Goal: Information Seeking & Learning: Find specific fact

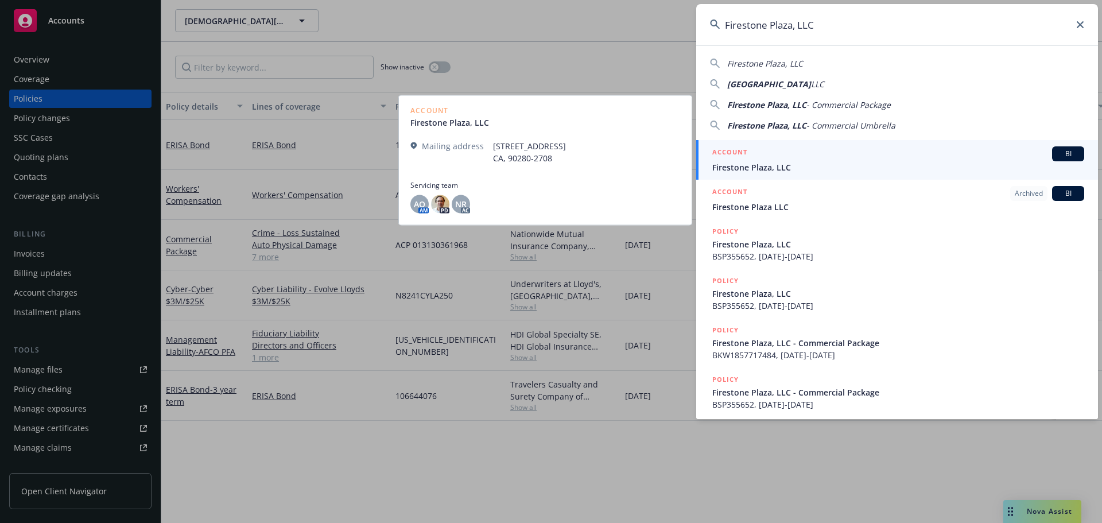
type input "Firestone Plaza, LLC"
click at [805, 153] on div "ACCOUNT BI" at bounding box center [898, 153] width 372 height 15
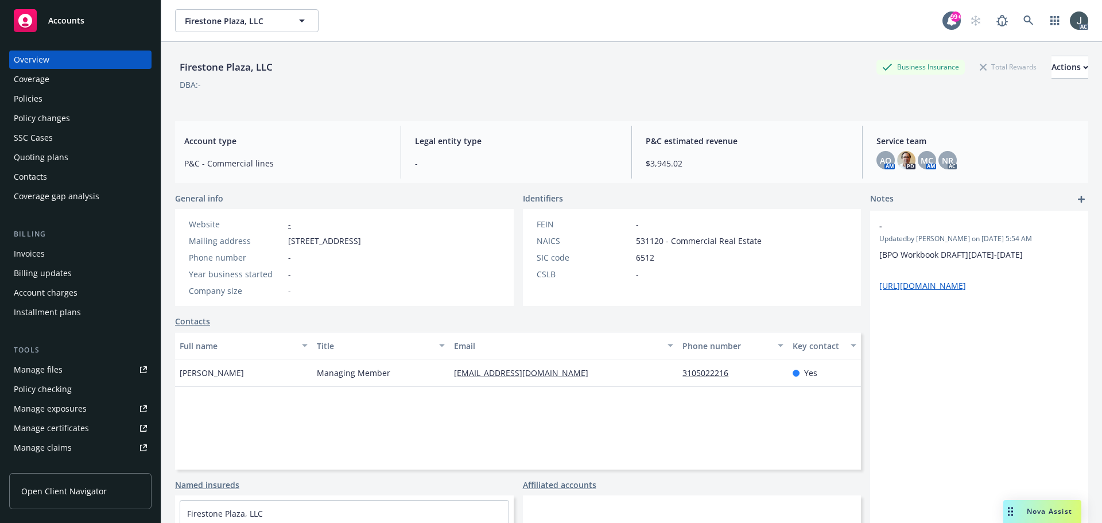
click at [40, 97] on div "Policies" at bounding box center [28, 99] width 29 height 18
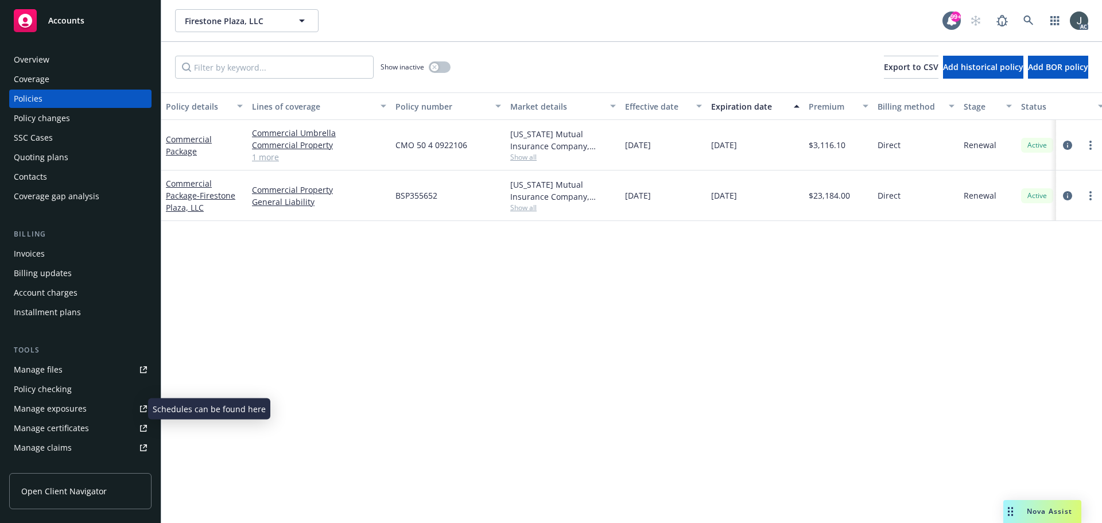
click at [49, 410] on div "Manage exposures" at bounding box center [50, 409] width 73 height 18
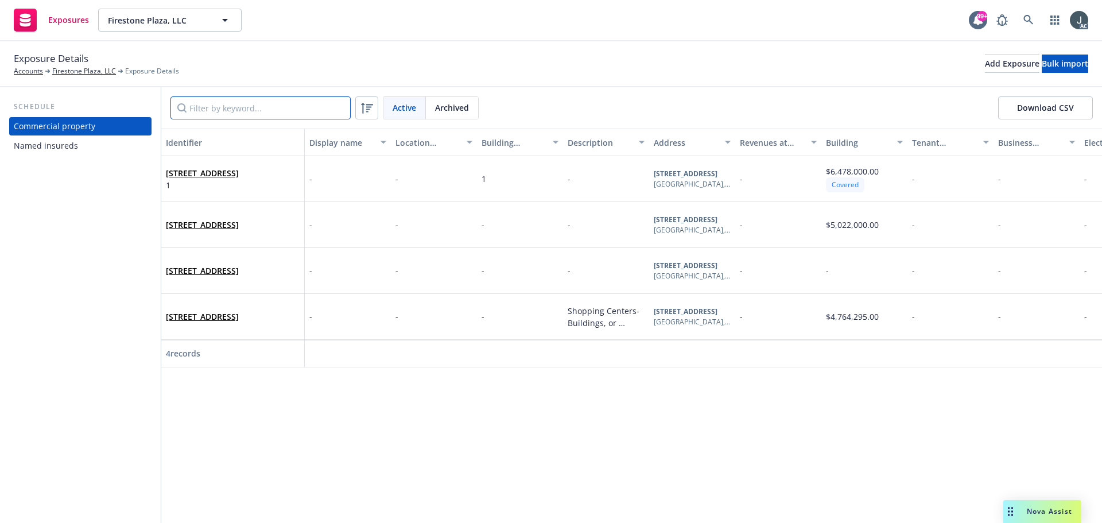
click at [255, 112] on input "Filter by keyword..." at bounding box center [261, 107] width 180 height 23
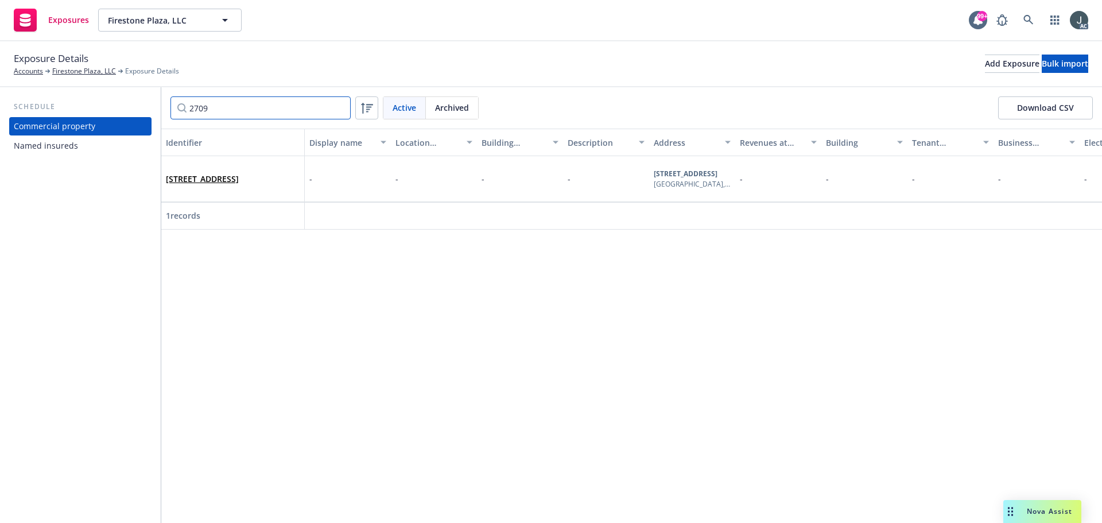
type input "2709"
drag, startPoint x: 213, startPoint y: 188, endPoint x: 166, endPoint y: 173, distance: 49.4
click at [166, 173] on span "2709 Firestone Blvd South Gate, CA 90280" at bounding box center [202, 179] width 73 height 12
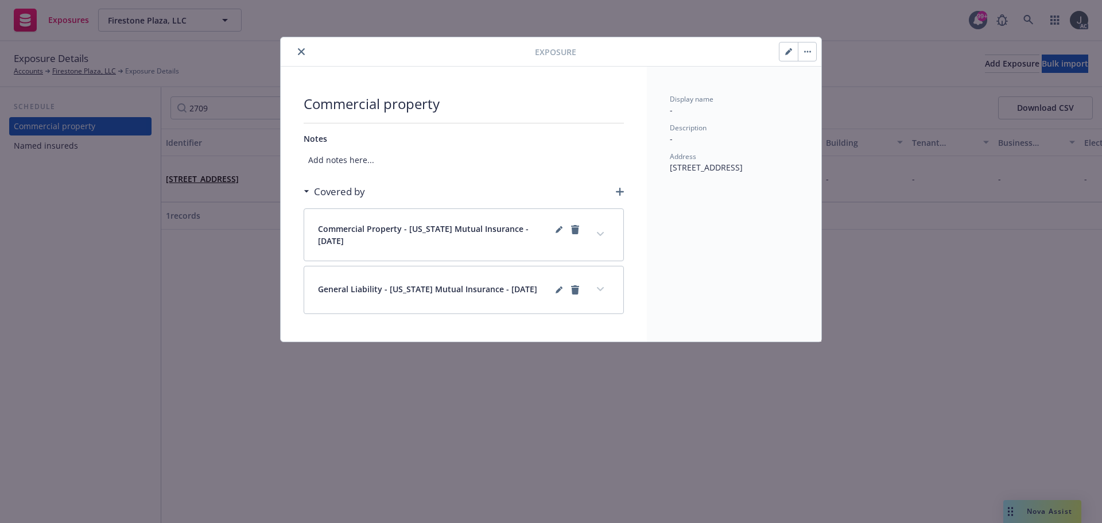
click at [297, 51] on button "close" at bounding box center [302, 52] width 14 height 14
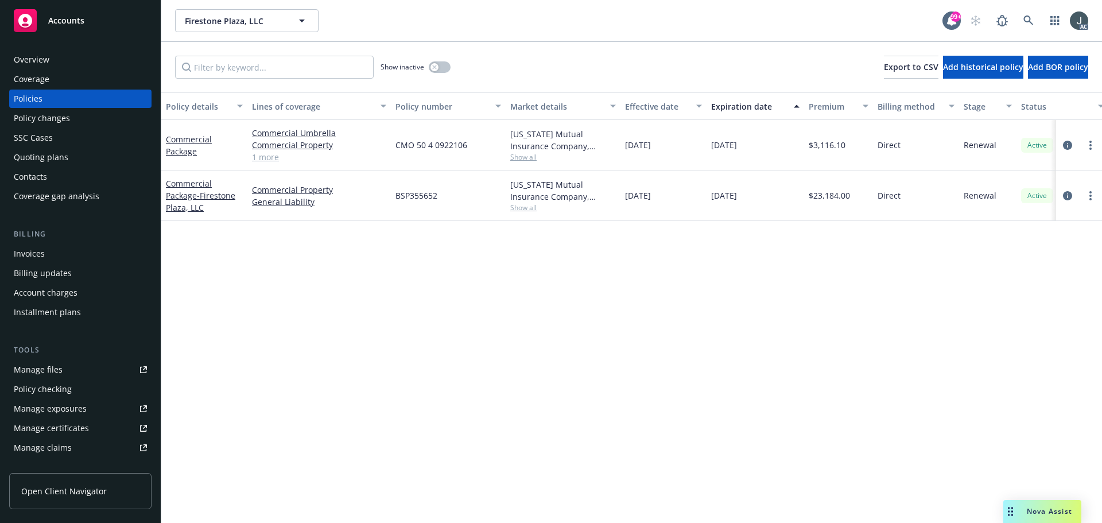
drag, startPoint x: 713, startPoint y: 193, endPoint x: 760, endPoint y: 199, distance: 46.8
click at [760, 199] on div "[DATE]" at bounding box center [756, 196] width 98 height 51
copy span "[DATE]"
click at [1070, 197] on icon "circleInformation" at bounding box center [1067, 195] width 9 height 9
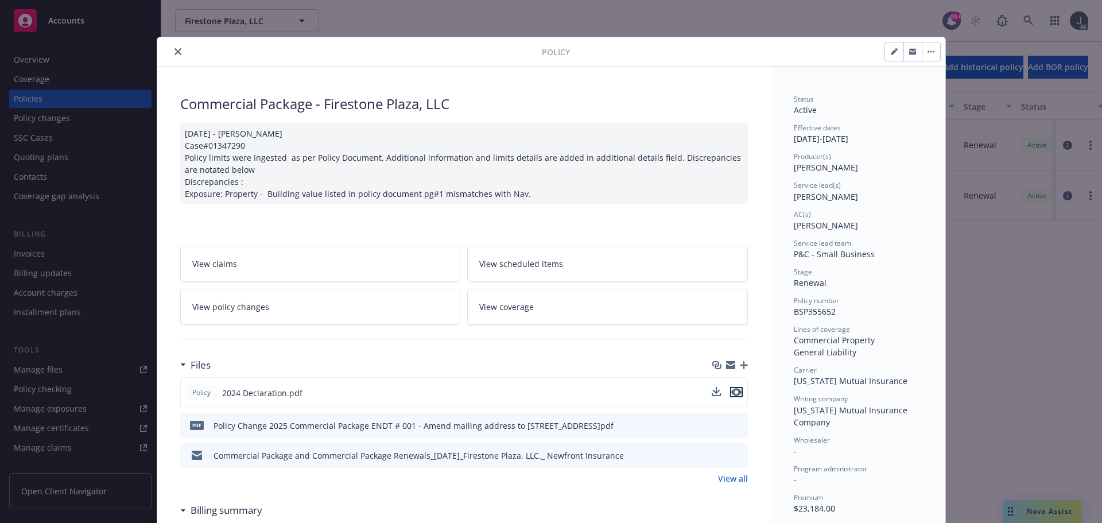
click at [731, 389] on icon "preview file" at bounding box center [736, 392] width 10 height 8
click at [739, 476] on link "View all" at bounding box center [733, 479] width 30 height 12
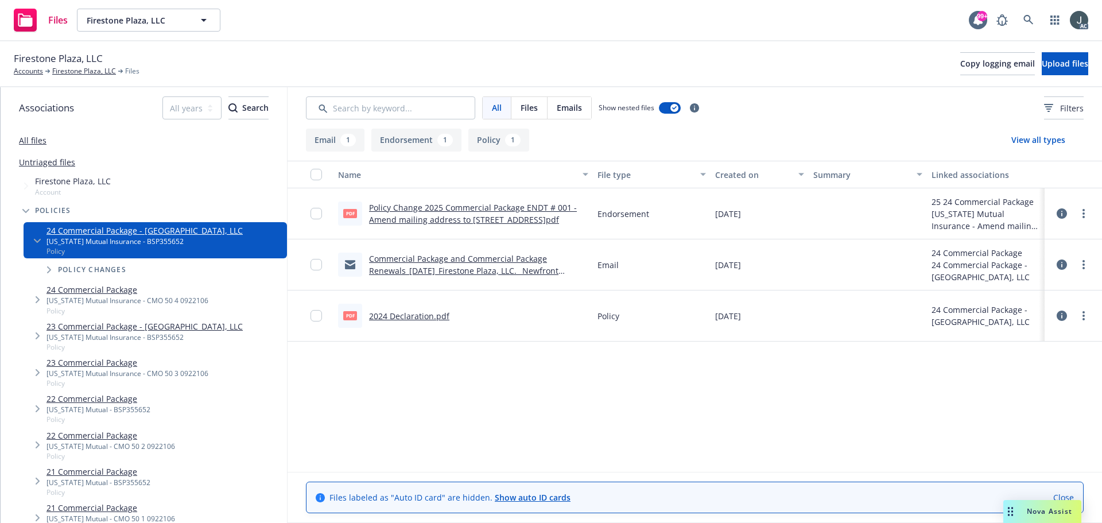
click at [517, 208] on link "Policy Change 2025 Commercial Package ENDT # 001 - Amend mailing address to 270…" at bounding box center [473, 213] width 208 height 23
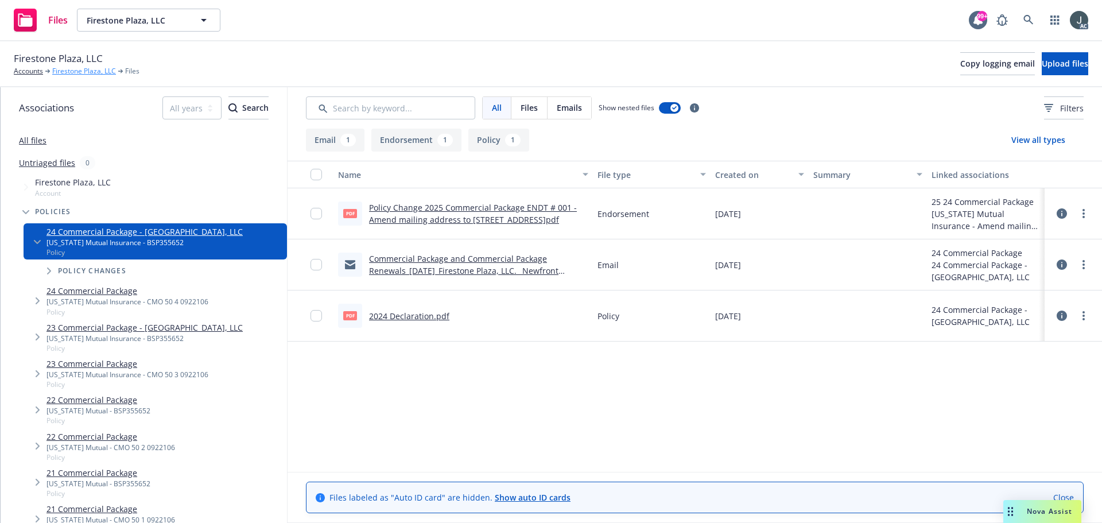
click at [78, 70] on link "Firestone Plaza, LLC" at bounding box center [84, 71] width 64 height 10
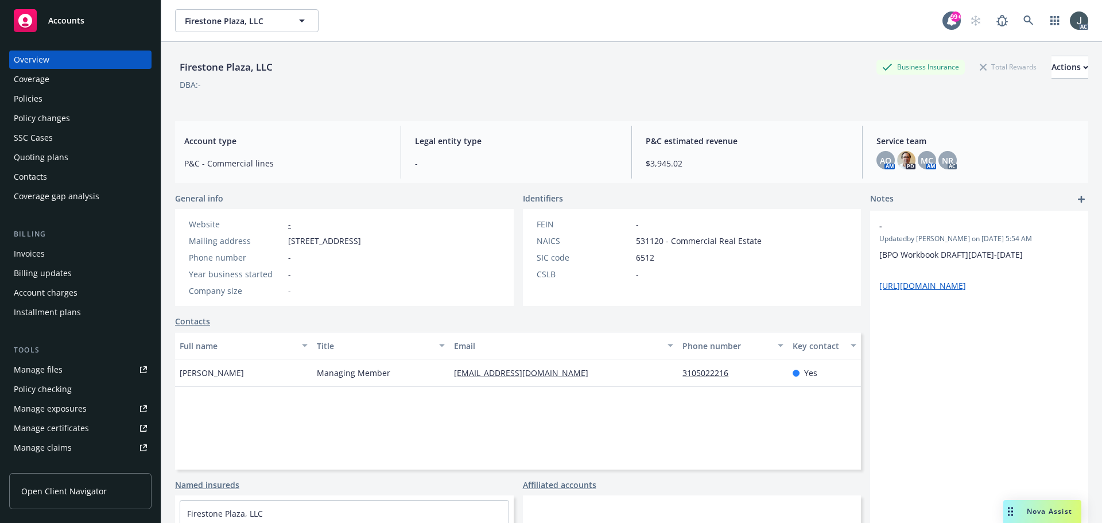
click at [63, 95] on div "Policies" at bounding box center [80, 99] width 133 height 18
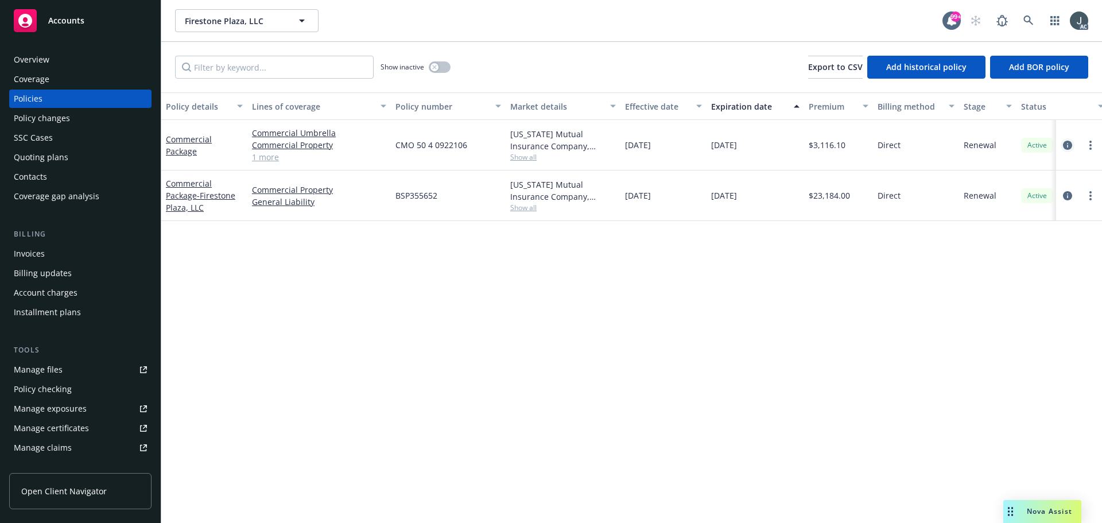
click at [1065, 144] on icon "circleInformation" at bounding box center [1067, 145] width 9 height 9
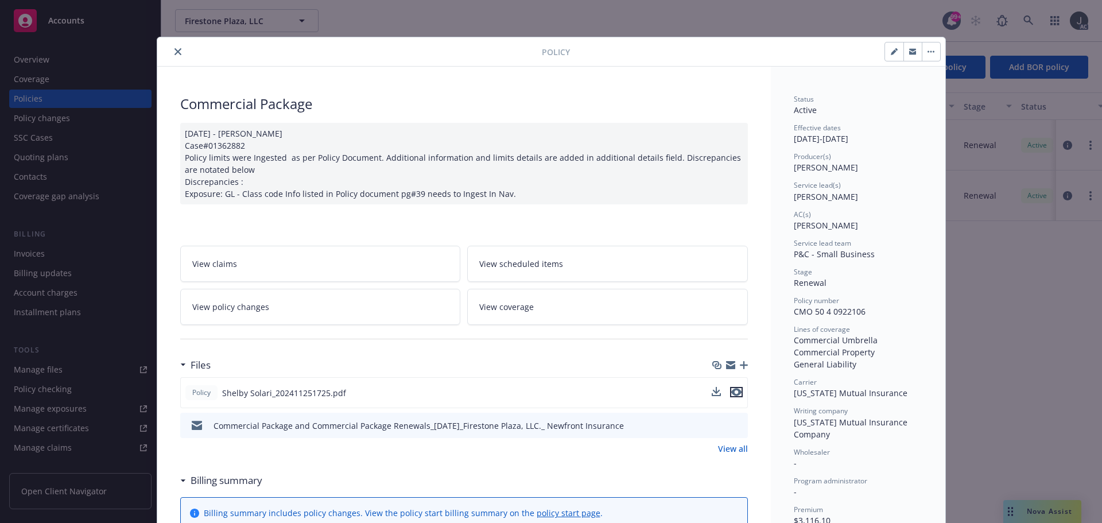
click at [731, 392] on icon "preview file" at bounding box center [736, 392] width 10 height 8
click at [175, 52] on icon "close" at bounding box center [178, 51] width 7 height 7
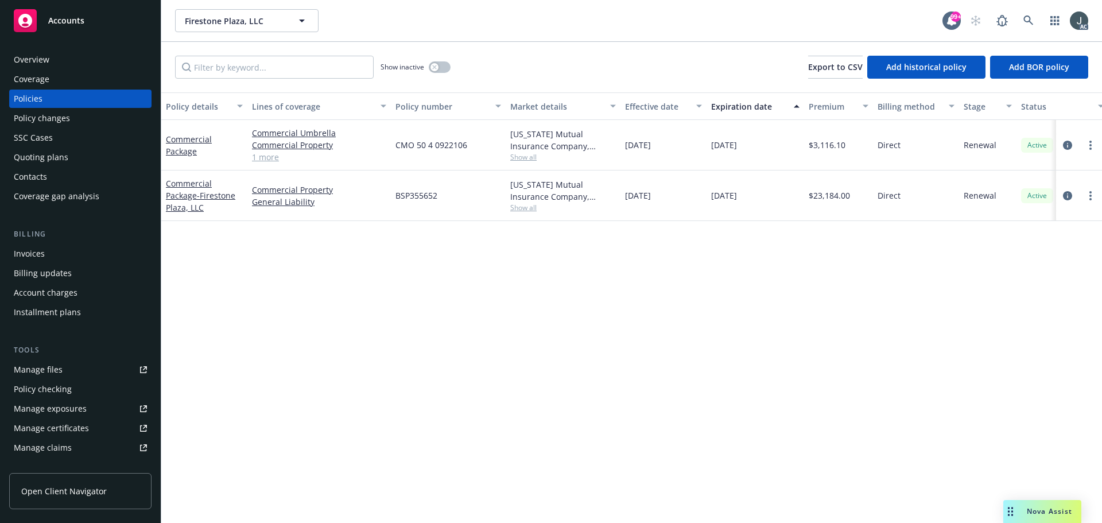
drag, startPoint x: 712, startPoint y: 198, endPoint x: 782, endPoint y: 198, distance: 70.0
click at [782, 198] on div "12/17/2025" at bounding box center [756, 196] width 98 height 51
copy span "12/17/2025"
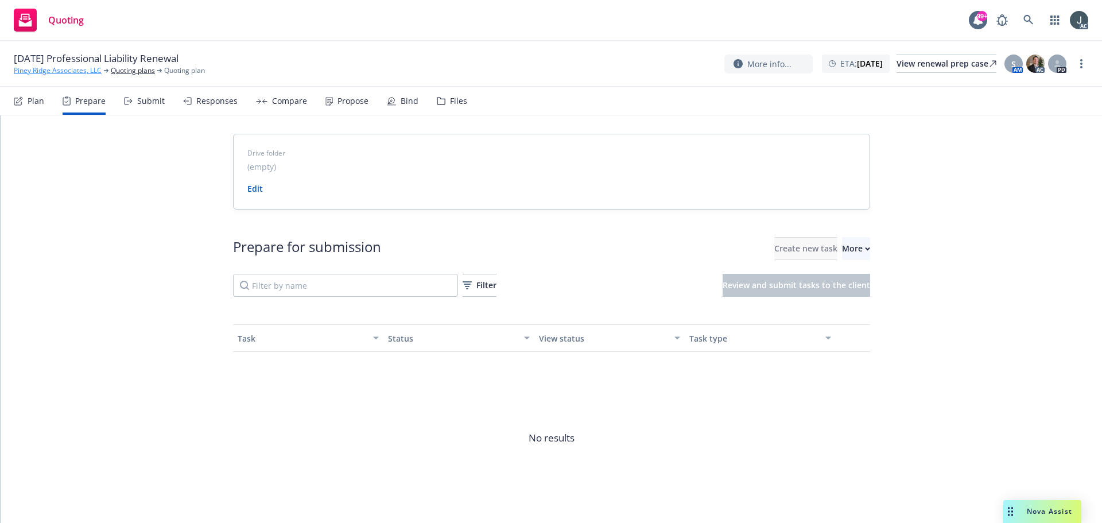
click at [46, 68] on link "Piney Ridge Associates, LLC" at bounding box center [58, 70] width 88 height 10
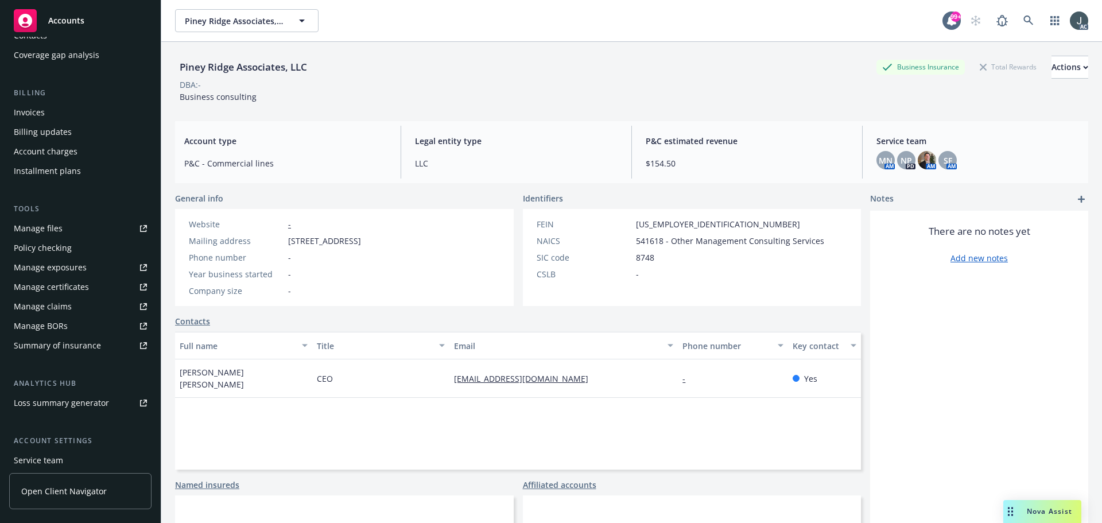
scroll to position [225, 0]
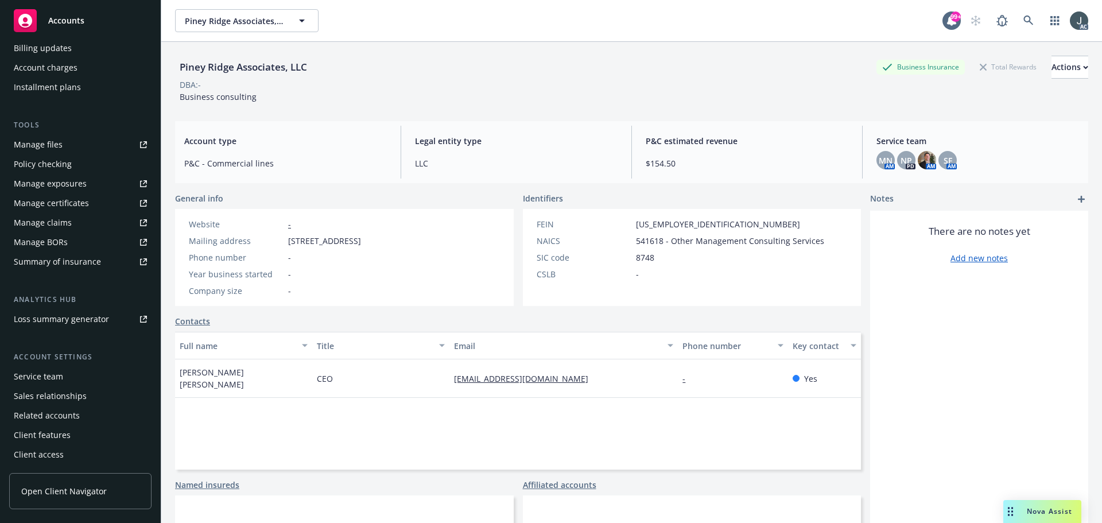
click at [35, 377] on div "Service team" at bounding box center [38, 376] width 49 height 18
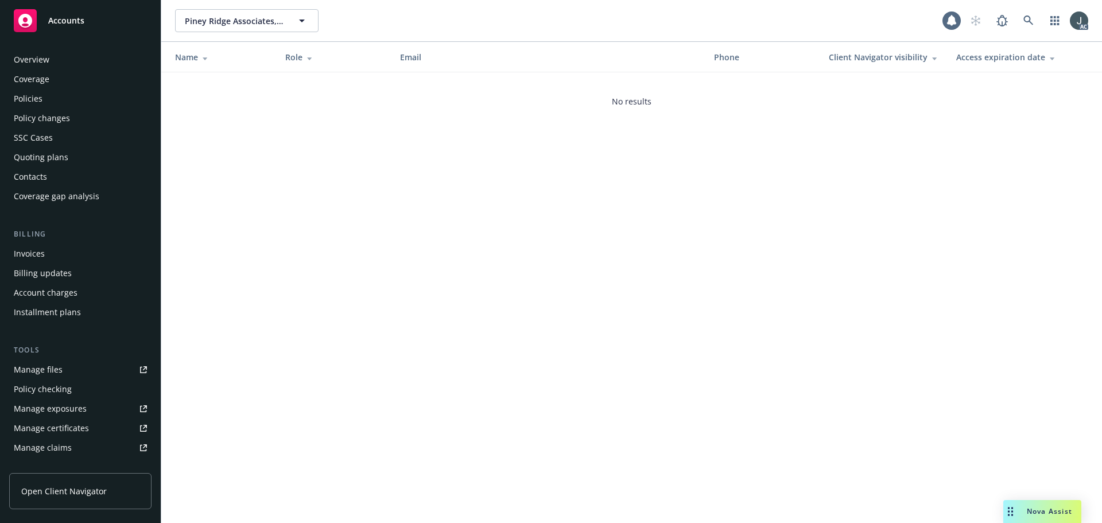
scroll to position [225, 0]
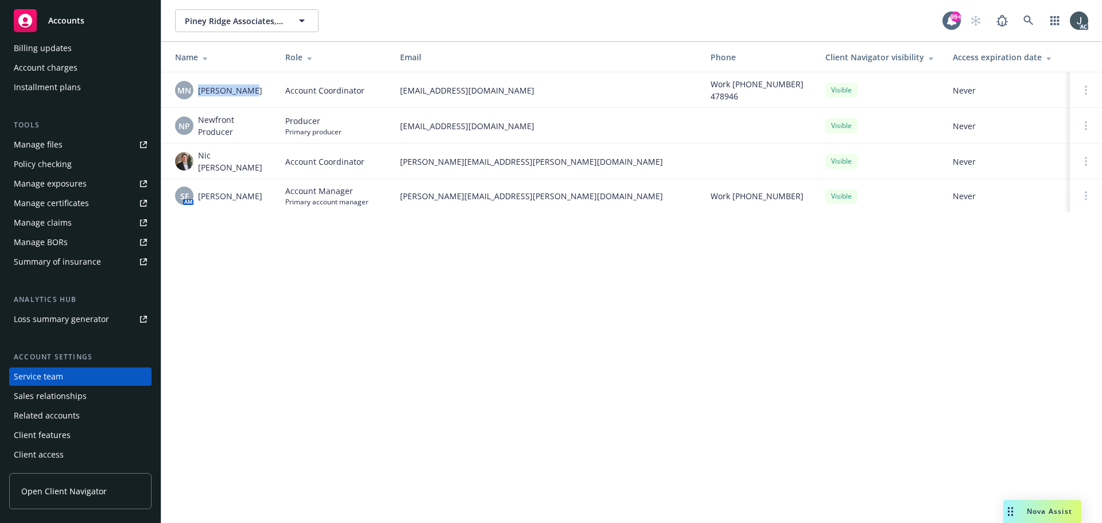
drag, startPoint x: 256, startPoint y: 89, endPoint x: 201, endPoint y: 89, distance: 55.1
click at [193, 90] on div "MN [PERSON_NAME]" at bounding box center [221, 90] width 92 height 18
copy div "[PERSON_NAME]"
drag, startPoint x: 260, startPoint y: 156, endPoint x: 198, endPoint y: 159, distance: 61.5
click at [198, 159] on div "Nic Tallichet" at bounding box center [221, 161] width 92 height 24
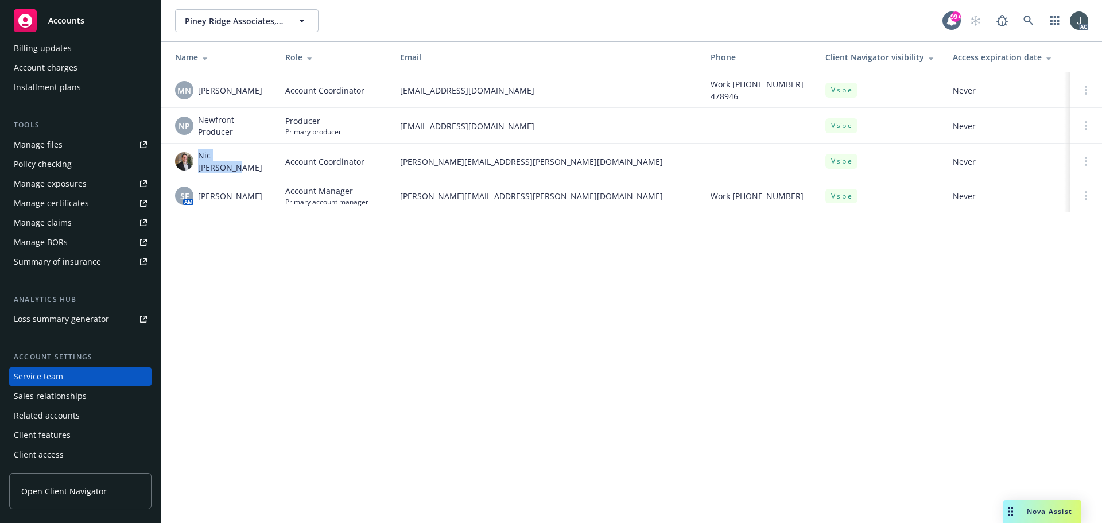
copy span "Nic Tallichet"
drag, startPoint x: 245, startPoint y: 192, endPoint x: 199, endPoint y: 192, distance: 46.5
click at [199, 192] on div "SF AM Shelly Flores" at bounding box center [221, 196] width 92 height 18
copy span "Shelly Flores"
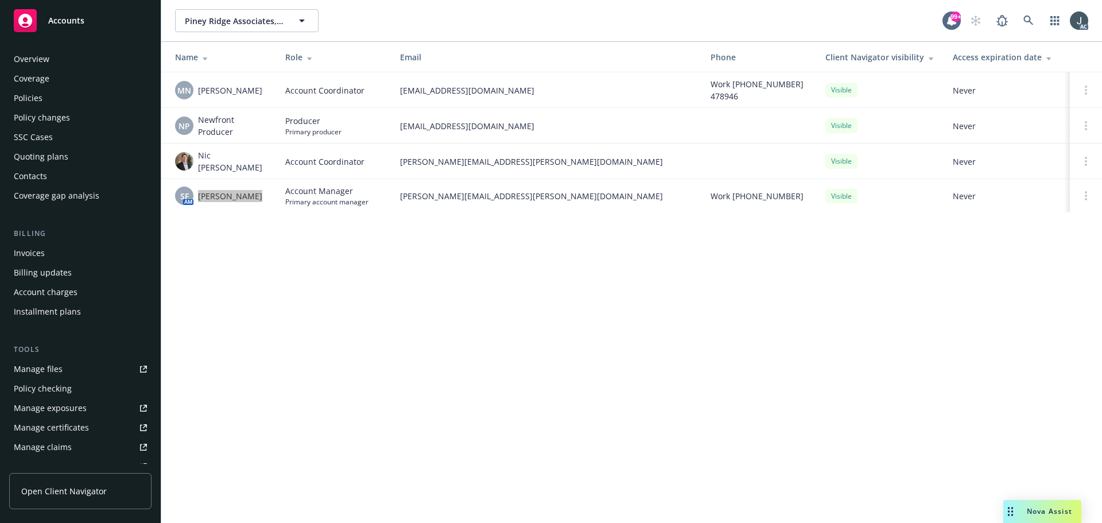
scroll to position [0, 0]
click at [46, 103] on div "Policies" at bounding box center [80, 99] width 133 height 18
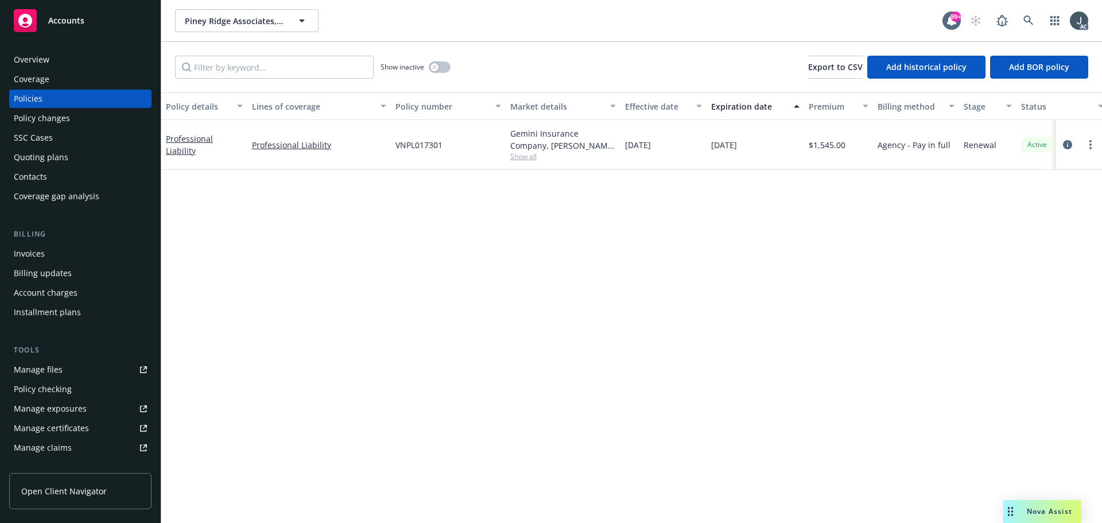
drag, startPoint x: 710, startPoint y: 145, endPoint x: 758, endPoint y: 146, distance: 47.7
click at [758, 146] on div "01/05/2026" at bounding box center [756, 145] width 98 height 50
copy span "01/05/2026"
drag, startPoint x: 342, startPoint y: 159, endPoint x: 253, endPoint y: 156, distance: 89.0
click at [253, 156] on div "Professional Liability" at bounding box center [319, 145] width 144 height 50
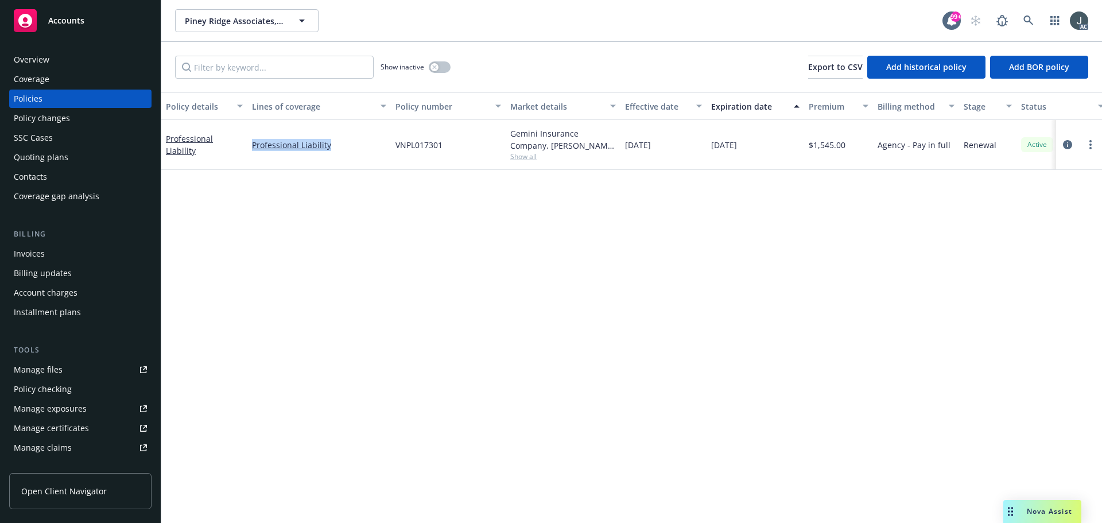
copy link "Professional Liability"
click at [1068, 144] on icon "circleInformation" at bounding box center [1067, 144] width 9 height 9
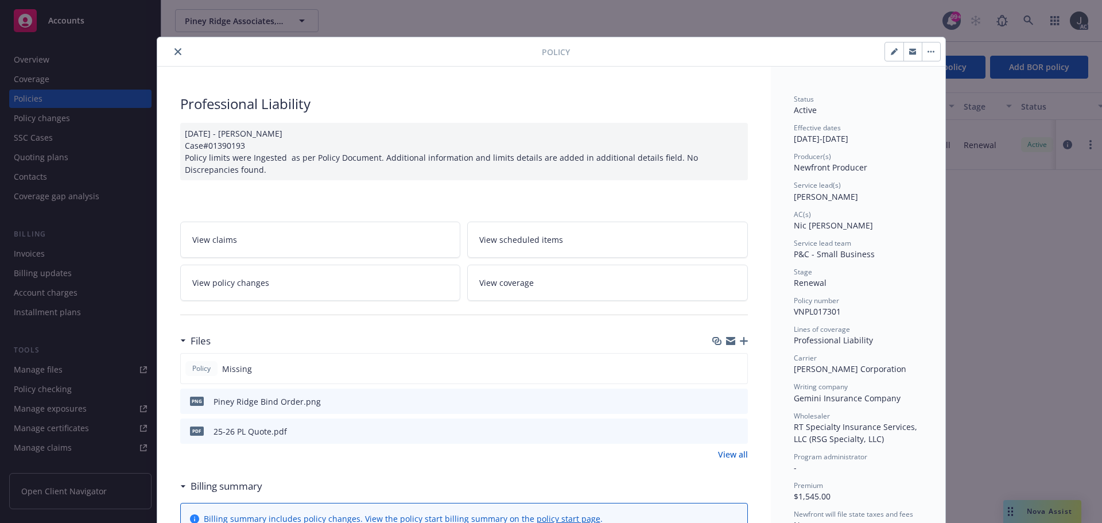
click at [718, 459] on link "View all" at bounding box center [733, 454] width 30 height 12
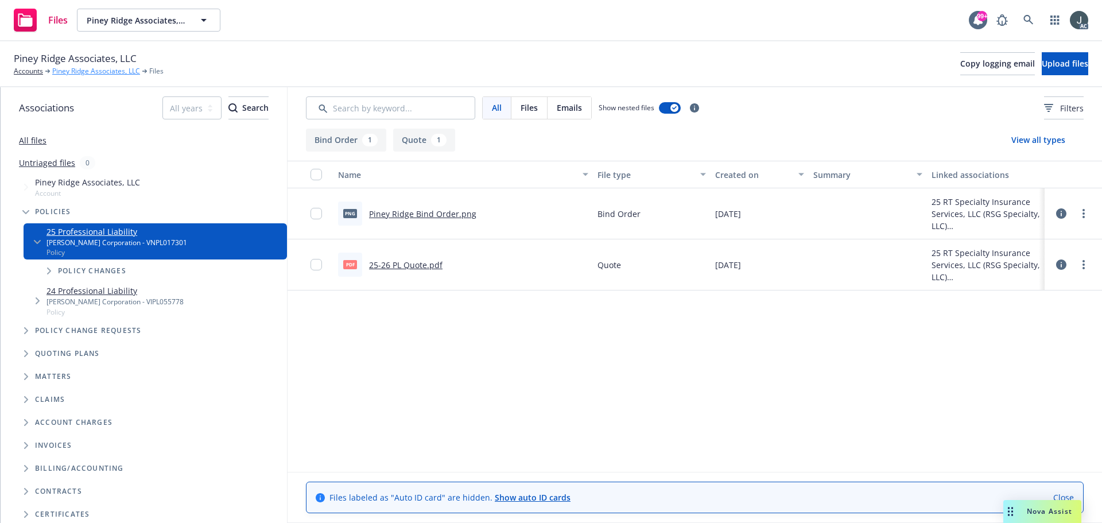
click at [75, 72] on link "Piney Ridge Associates, LLC" at bounding box center [96, 71] width 88 height 10
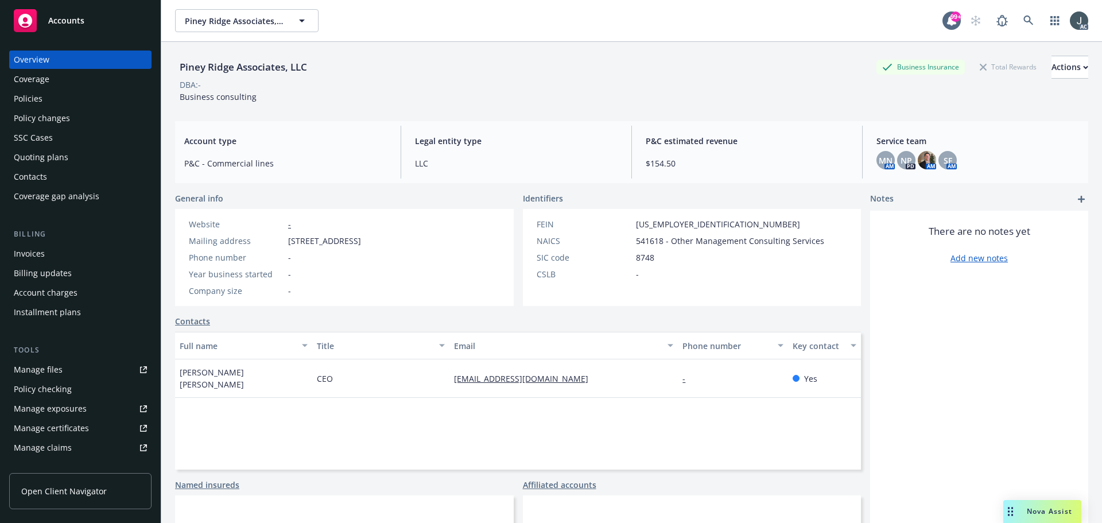
drag, startPoint x: 291, startPoint y: 241, endPoint x: 373, endPoint y: 241, distance: 81.5
click at [361, 241] on span "[STREET_ADDRESS]" at bounding box center [324, 241] width 73 height 12
copy span "[STREET_ADDRESS]"
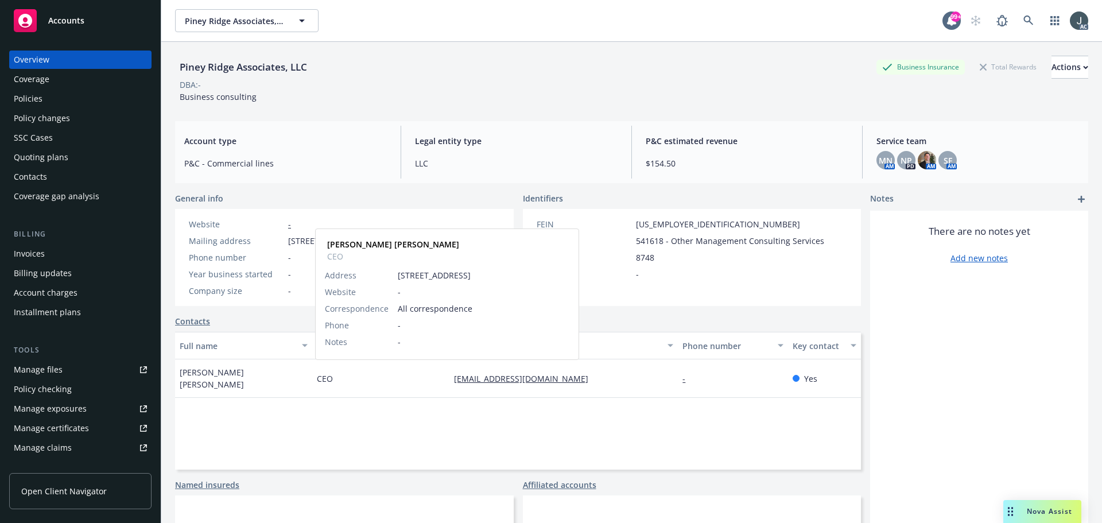
click at [322, 377] on span "CEO" at bounding box center [325, 379] width 16 height 12
copy span "CEO"
